Goal: Task Accomplishment & Management: Use online tool/utility

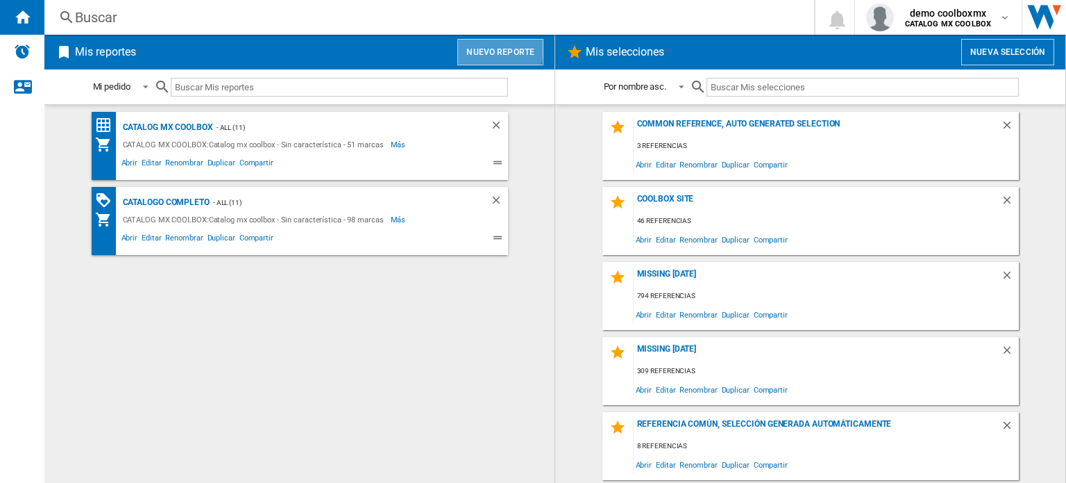
click at [467, 42] on button "Nuevo reporte" at bounding box center [501, 52] width 86 height 26
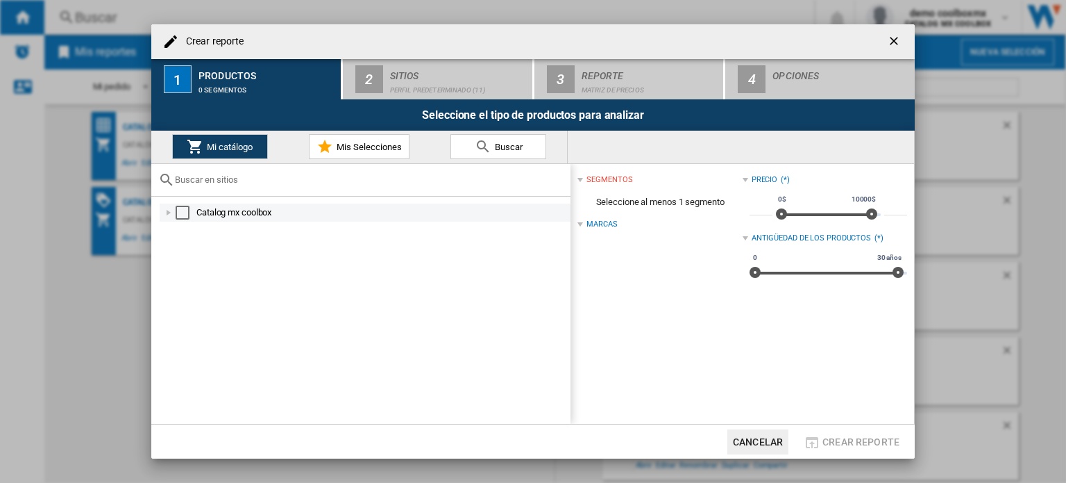
click at [178, 213] on div "Select" at bounding box center [183, 213] width 14 height 14
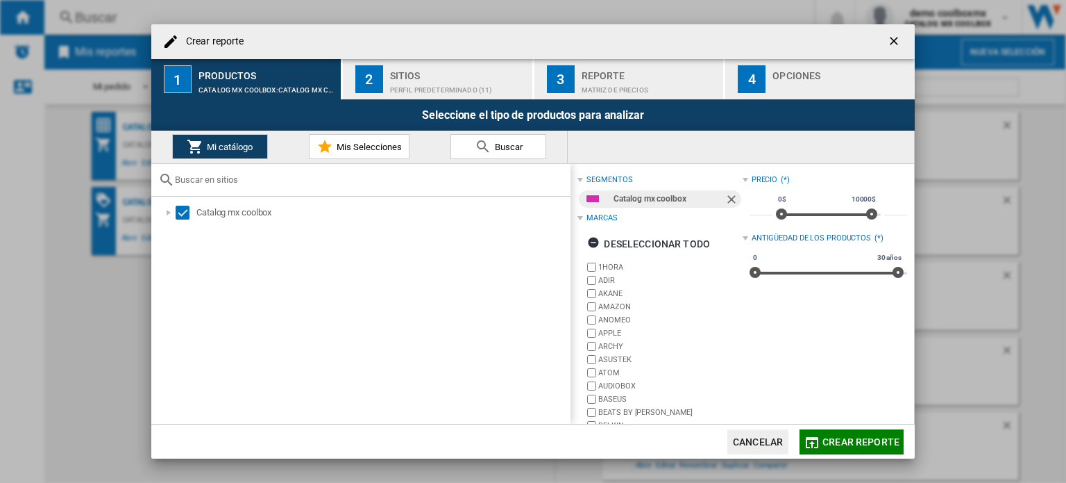
click at [419, 86] on div "Perfil predeterminado (11)" at bounding box center [458, 86] width 137 height 15
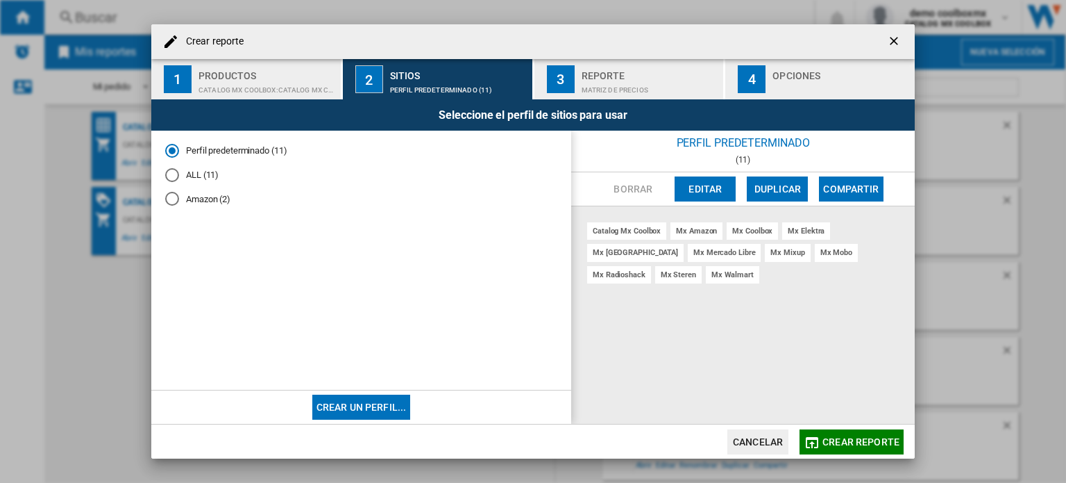
click at [186, 177] on md-radio-button "ALL (11)" at bounding box center [361, 174] width 392 height 13
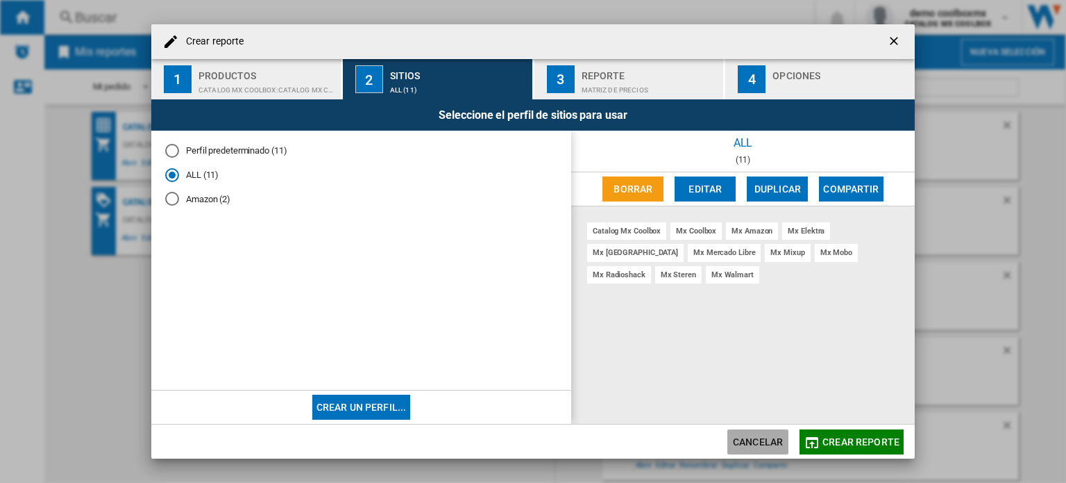
click at [760, 436] on button "Cancelar" at bounding box center [758, 441] width 61 height 25
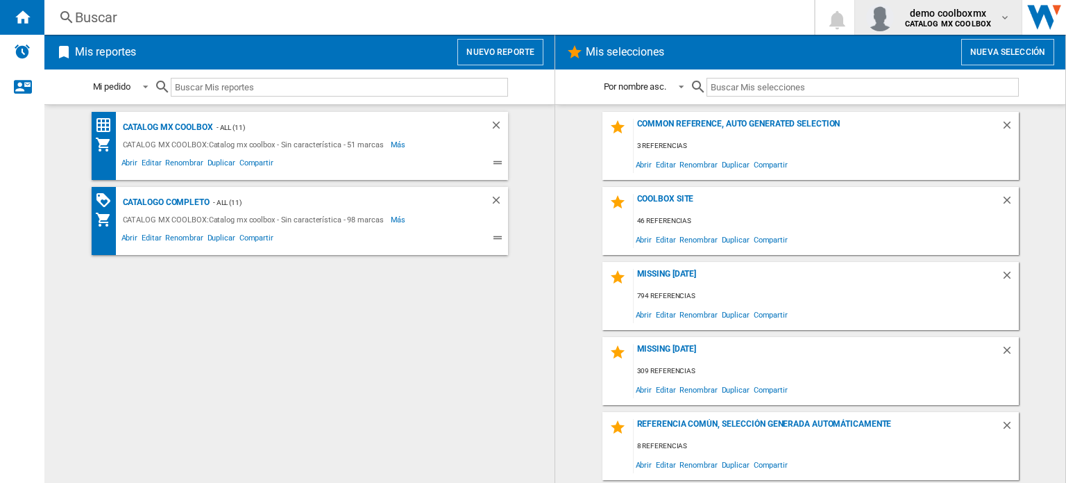
click at [930, 14] on span "demo coolboxmx" at bounding box center [948, 13] width 87 height 14
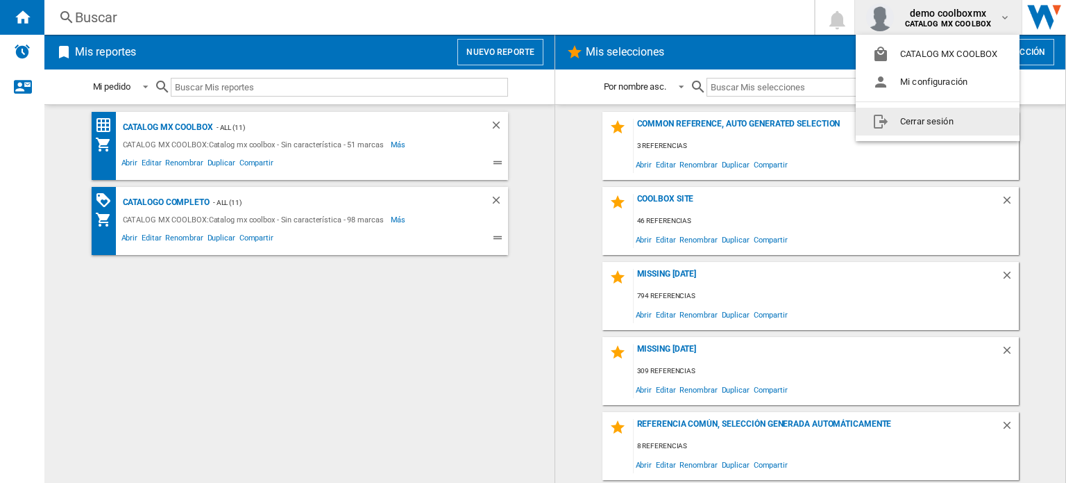
click at [900, 119] on button "Cerrar sesión" at bounding box center [938, 122] width 164 height 28
